Goal: Task Accomplishment & Management: Manage account settings

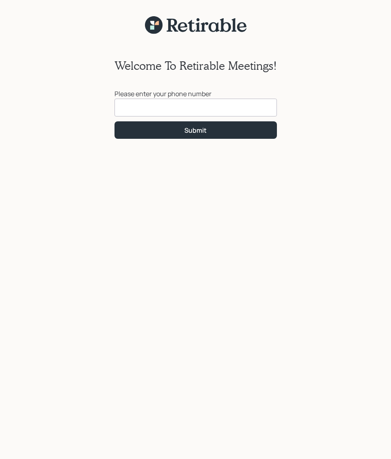
click at [133, 106] on input at bounding box center [195, 108] width 162 height 18
type input "(773) 600-4555"
click button "Submit" at bounding box center [195, 129] width 162 height 17
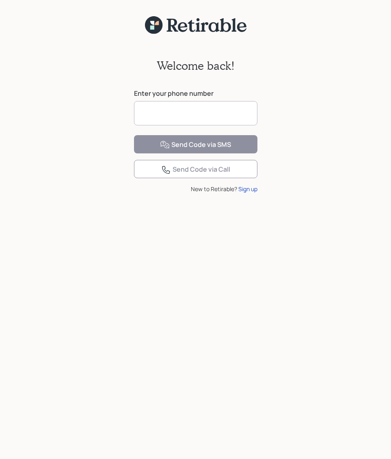
click at [144, 113] on input at bounding box center [195, 113] width 123 height 24
type input "**********"
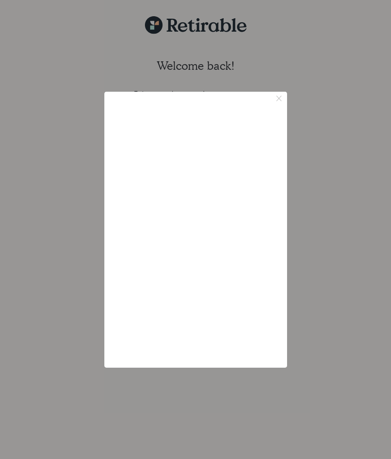
click at [280, 96] on icon "Close button icon" at bounding box center [279, 99] width 11 height 11
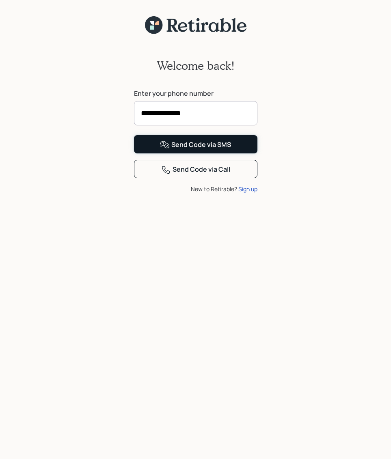
click at [183, 150] on div "Send Code via SMS" at bounding box center [195, 145] width 71 height 10
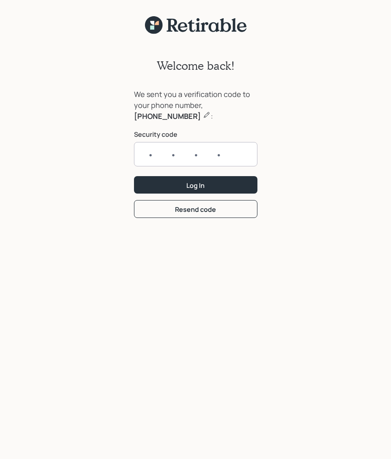
click at [149, 156] on input "text" at bounding box center [195, 154] width 123 height 24
type input "6106"
click at [134, 176] on button "Log In" at bounding box center [195, 184] width 123 height 17
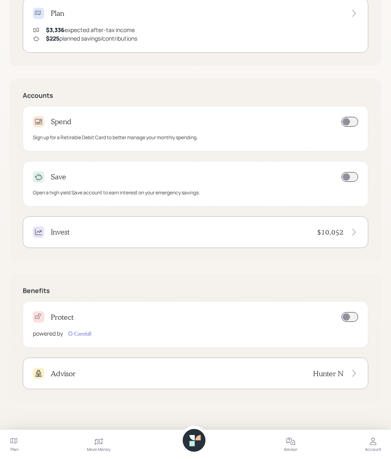
scroll to position [184, 0]
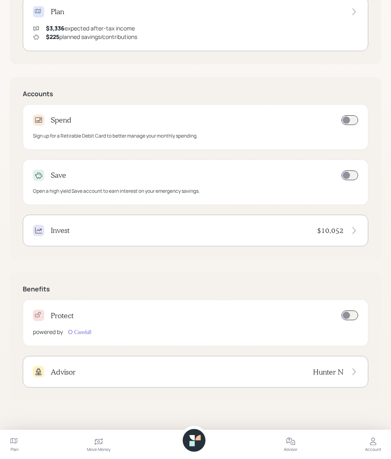
click at [354, 229] on icon at bounding box center [354, 230] width 8 height 8
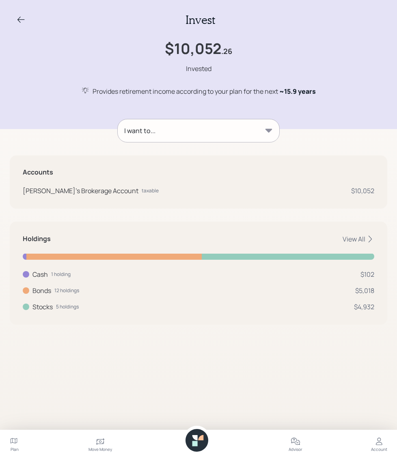
click at [366, 237] on icon at bounding box center [370, 239] width 8 height 8
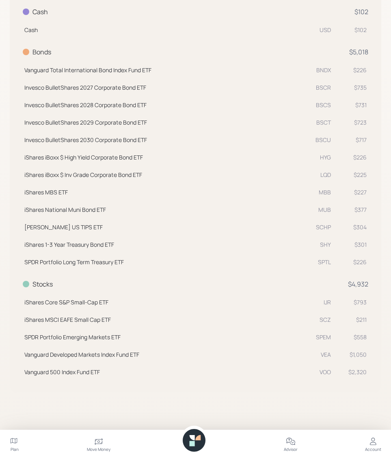
scroll to position [261, 0]
